Goal: Transaction & Acquisition: Purchase product/service

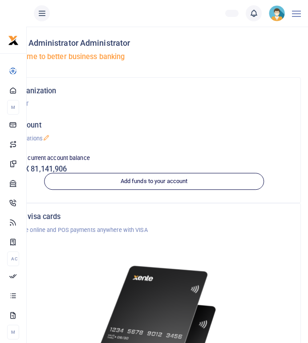
click at [169, 111] on div "Organization THET Account Operations Your current account balance UGX 81,141,906" at bounding box center [153, 137] width 285 height 104
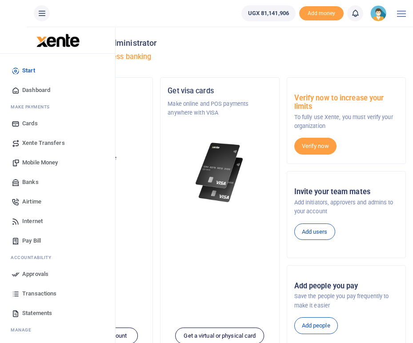
click at [40, 161] on span "Mobile Money" at bounding box center [40, 162] width 36 height 9
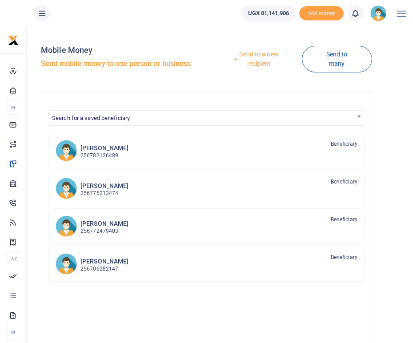
click at [255, 63] on link "Send to a new recipient" at bounding box center [256, 58] width 92 height 25
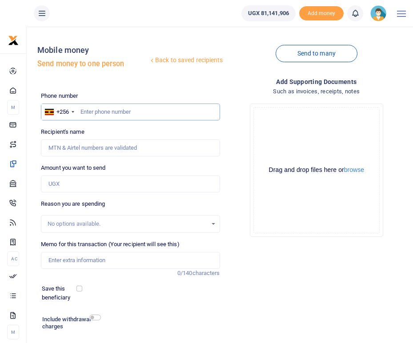
click at [97, 112] on input "text" at bounding box center [130, 112] width 179 height 17
click at [116, 110] on input "text" at bounding box center [130, 112] width 179 height 17
paste input "778615173"
click at [82, 111] on input "778615173" at bounding box center [130, 112] width 179 height 17
type input "0778615173"
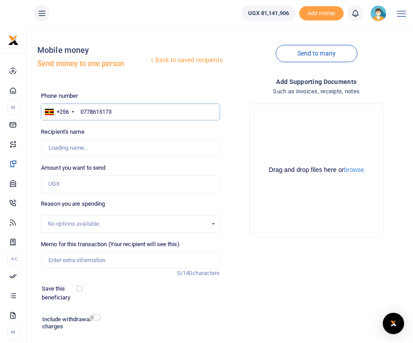
type input "Amon Bahati"
type input "0778615173"
click at [60, 184] on input "Amount you want to send" at bounding box center [130, 184] width 179 height 17
type input "940,000"
click at [131, 199] on div "Phone number +256 Uganda +256 0778615173 Phone is required. Recipient's name Fo…" at bounding box center [130, 231] width 186 height 279
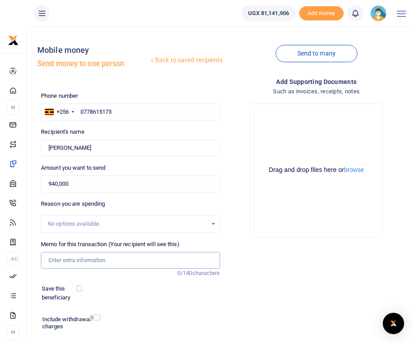
click at [80, 259] on input "Memo for this transaction (Your recipient will see this)" at bounding box center [130, 260] width 179 height 17
click at [268, 276] on div "Add supporting Documents Such as invoices, receipts, notes Drop your files here…" at bounding box center [317, 224] width 186 height 294
click at [96, 262] on input "Memo for this transaction (Your recipient will see this)" at bounding box center [130, 260] width 179 height 17
click at [70, 261] on input "Hall and projector hire" at bounding box center [130, 260] width 179 height 17
click at [108, 260] on input "Hall projector hire" at bounding box center [130, 260] width 179 height 17
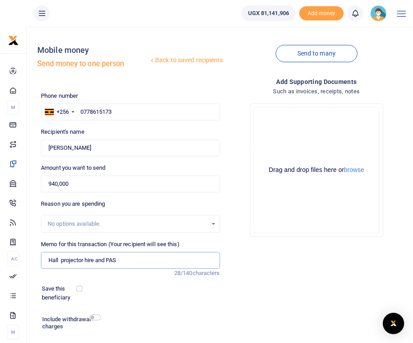
click at [59, 260] on input "Hall projector hire and PAS" at bounding box center [130, 260] width 179 height 17
type input "Hall projector hire and PAS"
click at [132, 293] on div "Save this beneficiary" at bounding box center [125, 293] width 174 height 17
click at [95, 320] on input "checkbox" at bounding box center [95, 318] width 12 height 6
checkbox input "true"
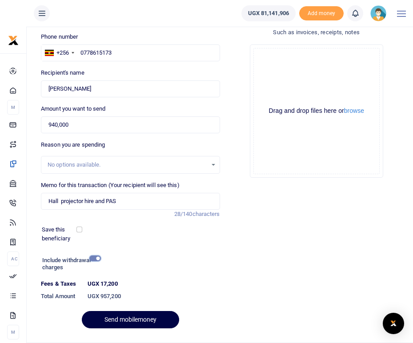
scroll to position [82, 0]
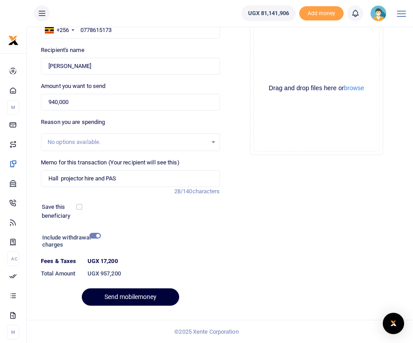
click at [122, 296] on button "Send mobilemoney" at bounding box center [130, 297] width 97 height 17
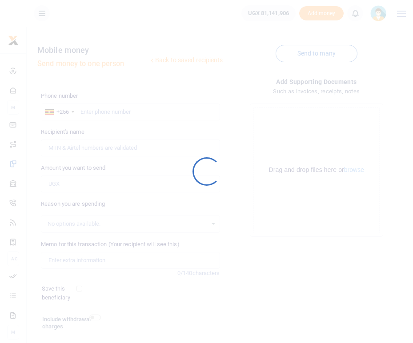
scroll to position [57, 0]
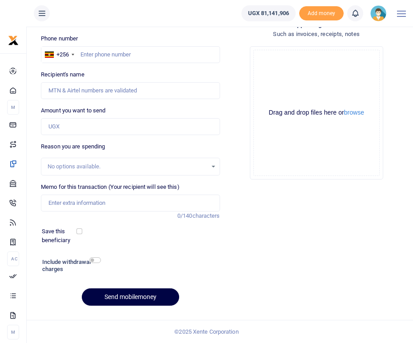
click at [355, 13] on icon at bounding box center [355, 13] width 9 height 10
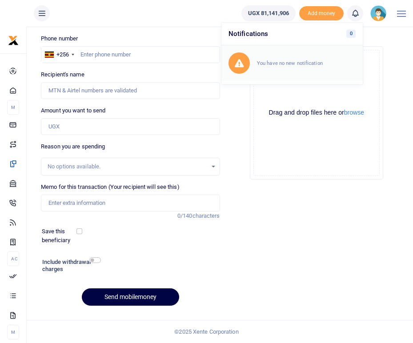
click at [273, 61] on small "You have no new notification" at bounding box center [290, 63] width 66 height 6
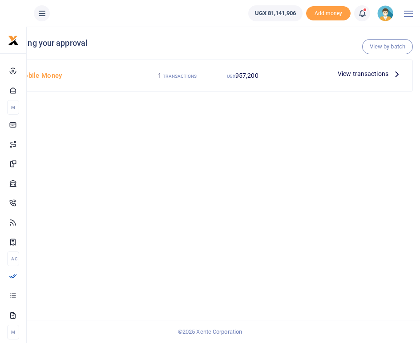
click at [397, 75] on icon at bounding box center [397, 74] width 10 height 10
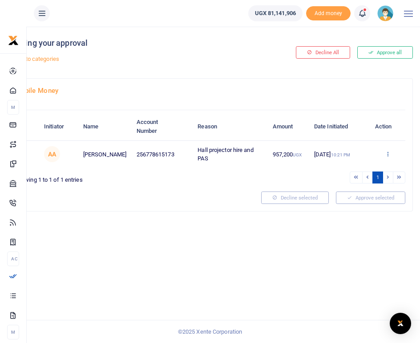
click at [387, 151] on icon at bounding box center [388, 154] width 6 height 6
click at [347, 160] on link "Approve" at bounding box center [355, 160] width 70 height 12
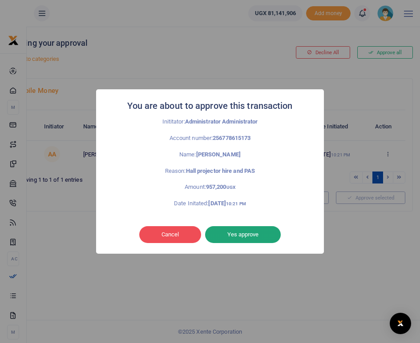
click at [238, 236] on button "Yes approve" at bounding box center [243, 234] width 76 height 17
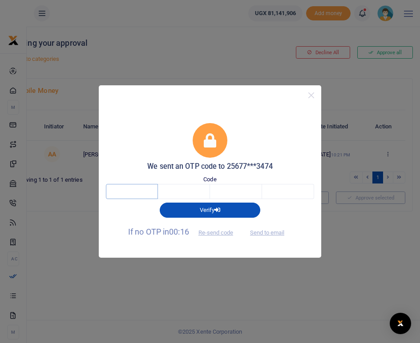
click at [142, 193] on input "text" at bounding box center [132, 191] width 52 height 15
type input "8"
type input "2"
type input "7"
type input "4"
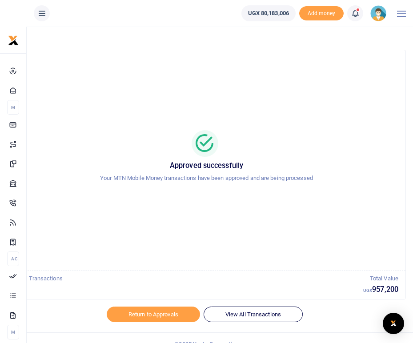
click at [142, 242] on div "Approved successfully Your MTN Mobile Money transactions have been approved and…" at bounding box center [206, 160] width 377 height 206
click at [379, 15] on img at bounding box center [378, 13] width 16 height 16
click at [346, 66] on link "Logout" at bounding box center [354, 65] width 70 height 12
